Goal: Task Accomplishment & Management: Manage account settings

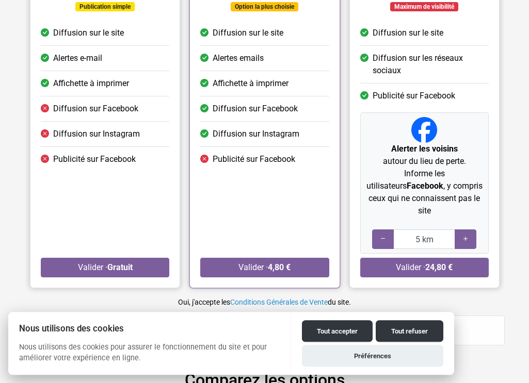
scroll to position [158, 0]
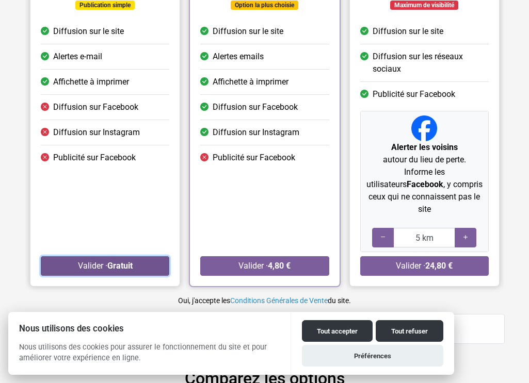
click at [102, 256] on button "Valider · Gratuit" at bounding box center [105, 266] width 128 height 20
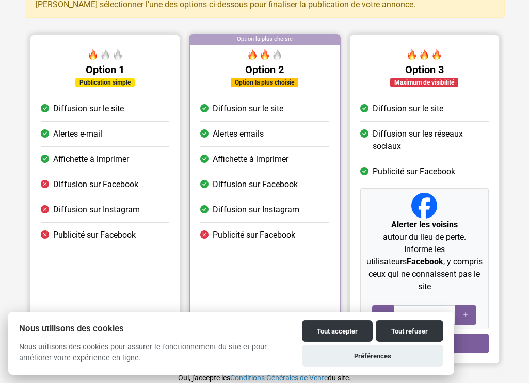
scroll to position [105, 0]
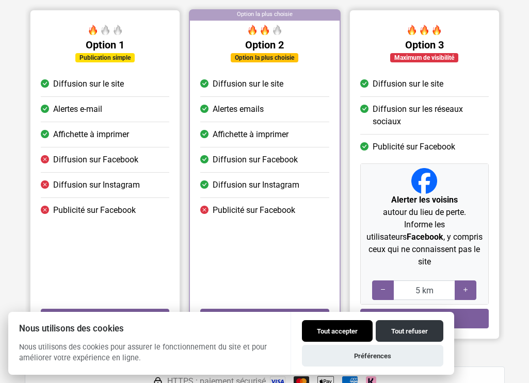
click at [325, 330] on button "Tout accepter" at bounding box center [337, 331] width 71 height 22
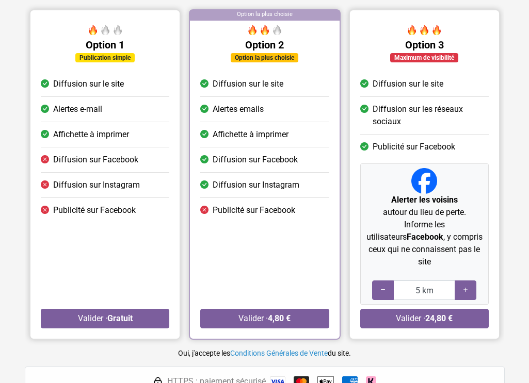
checkbox input "true"
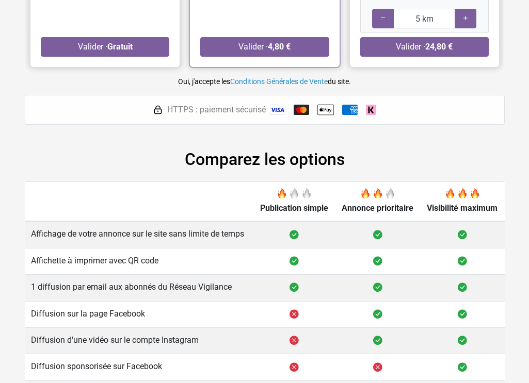
scroll to position [390, 0]
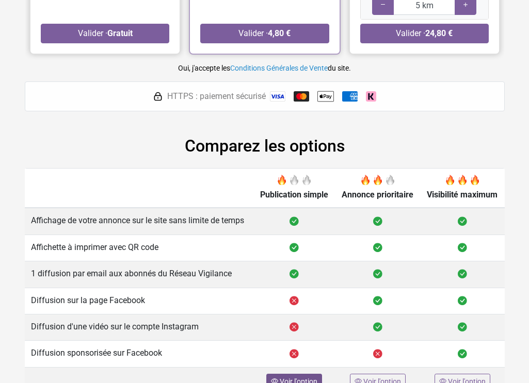
click at [295, 374] on div "Voir l'option" at bounding box center [294, 382] width 56 height 16
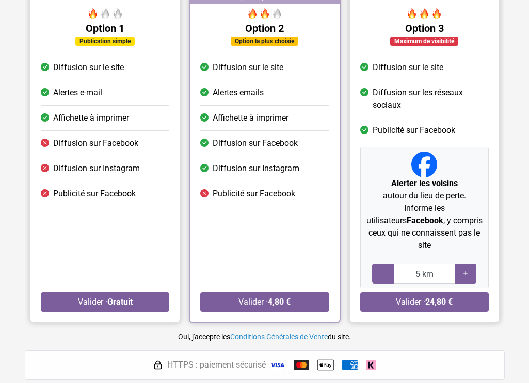
scroll to position [106, 0]
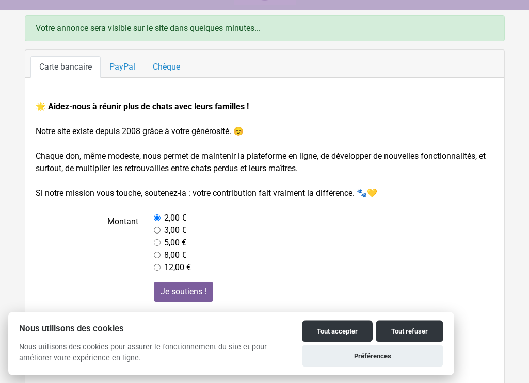
scroll to position [60, 0]
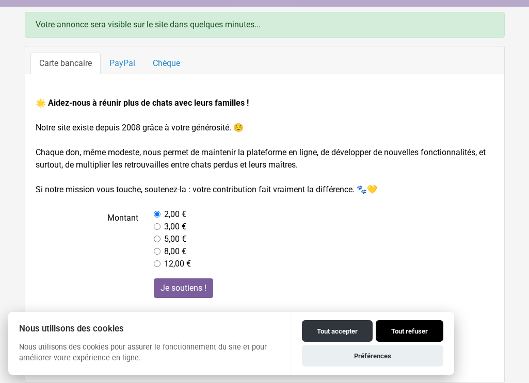
click at [426, 333] on button "Tout refuser" at bounding box center [409, 331] width 68 height 22
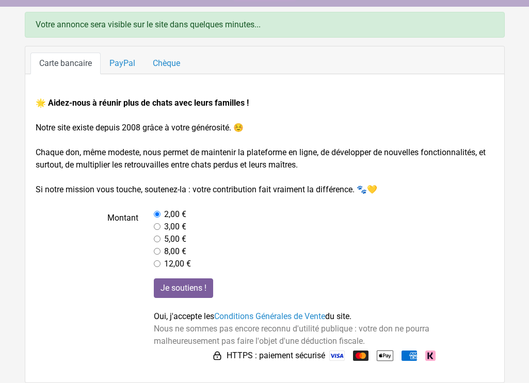
click at [486, 276] on form "🌟 Aidez-nous à réunir plus de chats avec leurs familles ! Notre site existe dep…" at bounding box center [265, 230] width 458 height 267
